Goal: Download file/media

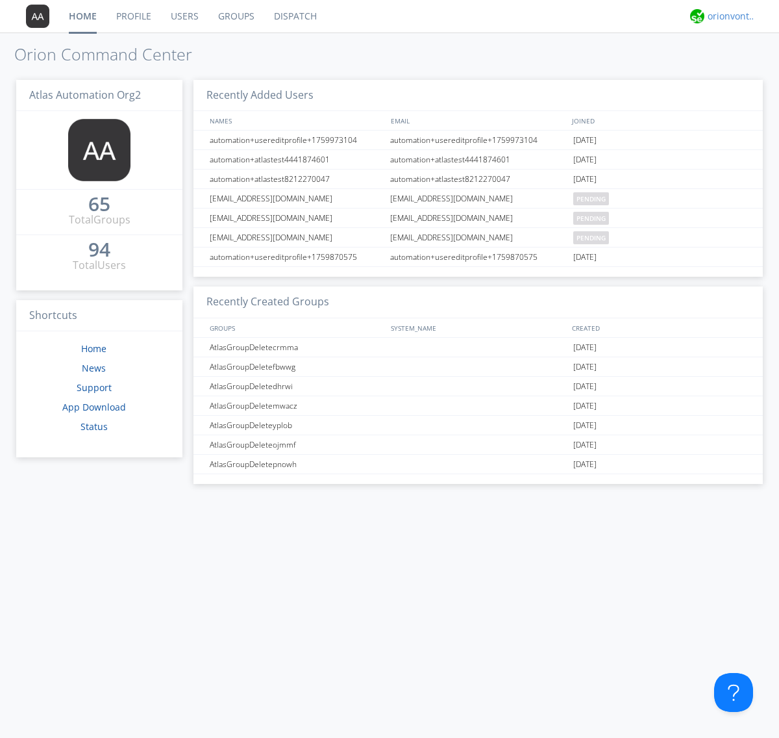
click at [729, 16] on div "orionvontas+atlas+automation+org2" at bounding box center [732, 16] width 49 height 13
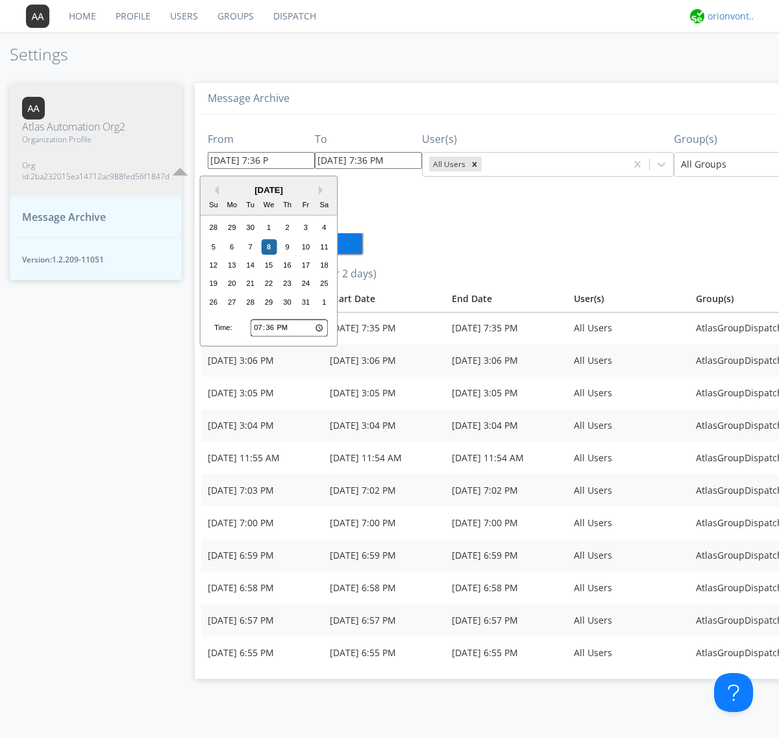
type input "[DATE] 7:36 PM"
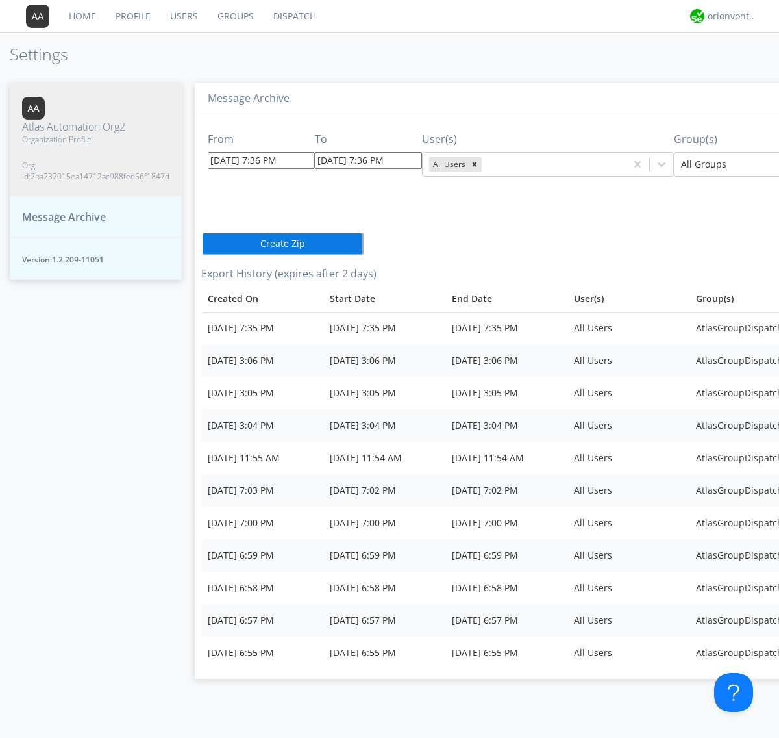
click at [473, 164] on icon "Remove All Users" at bounding box center [475, 164] width 5 height 5
click at [485, 164] on input "text" at bounding box center [486, 164] width 3 height 13
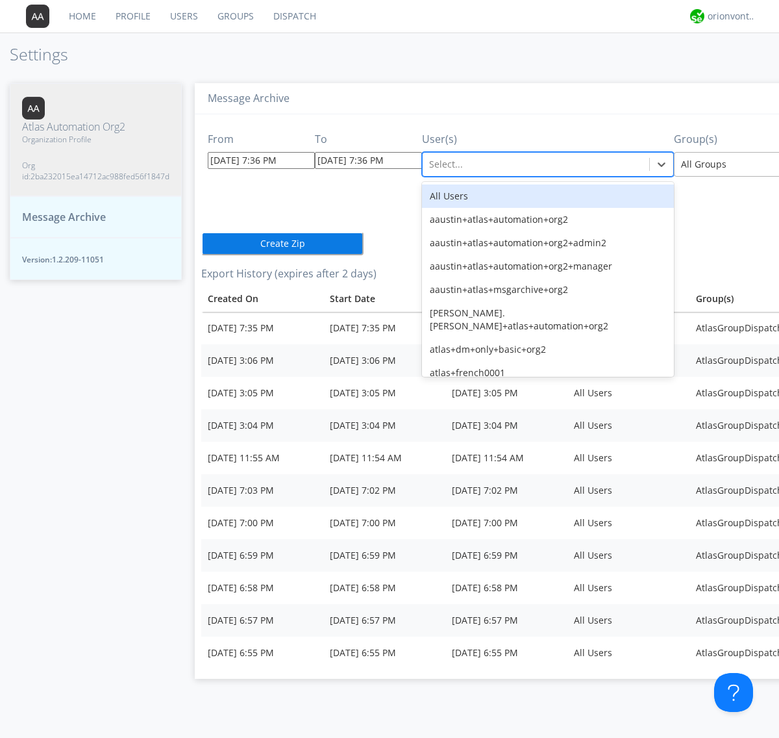
click at [720, 164] on div at bounding box center [776, 165] width 190 height 16
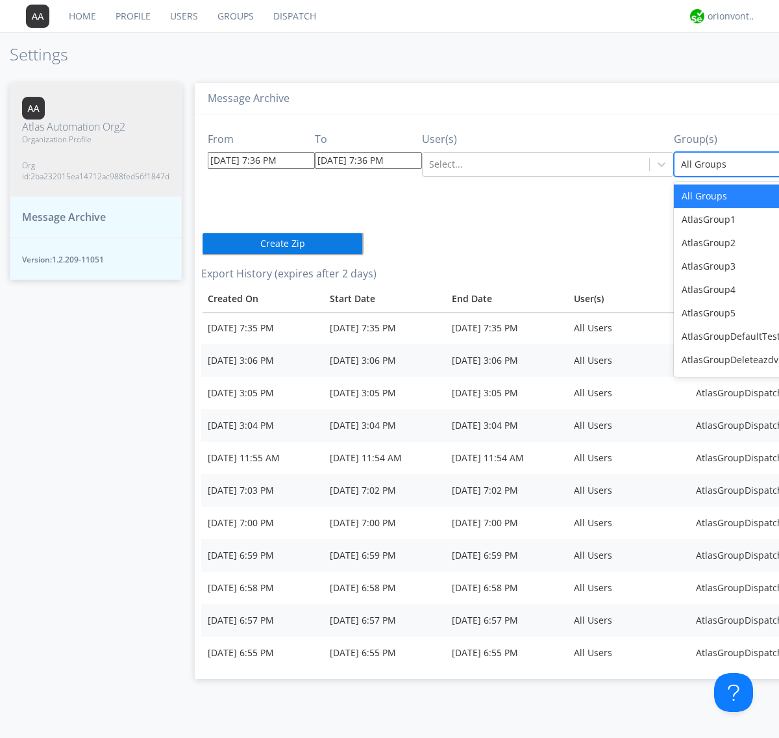
click at [201, 243] on button "Create Zip" at bounding box center [282, 243] width 162 height 23
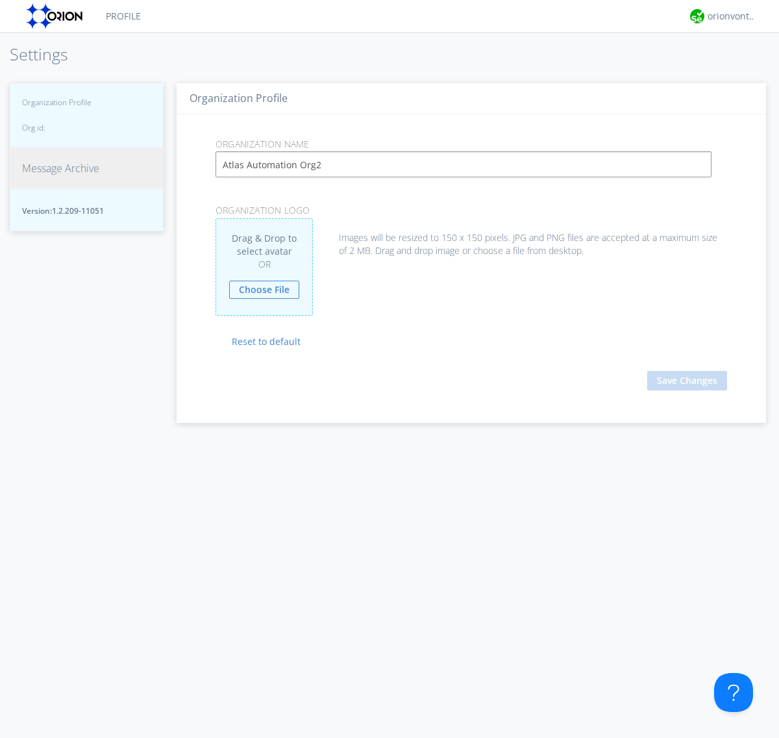
click at [60, 176] on span "Message Archive" at bounding box center [60, 168] width 77 height 15
